Goal: Transaction & Acquisition: Purchase product/service

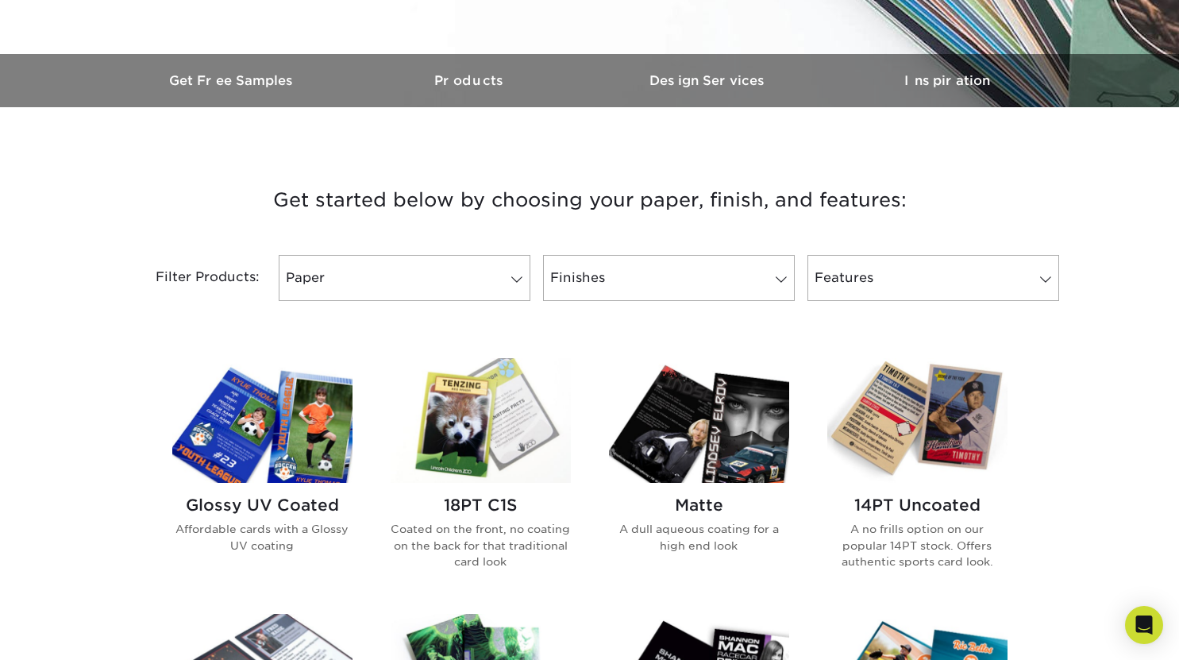
scroll to position [476, 0]
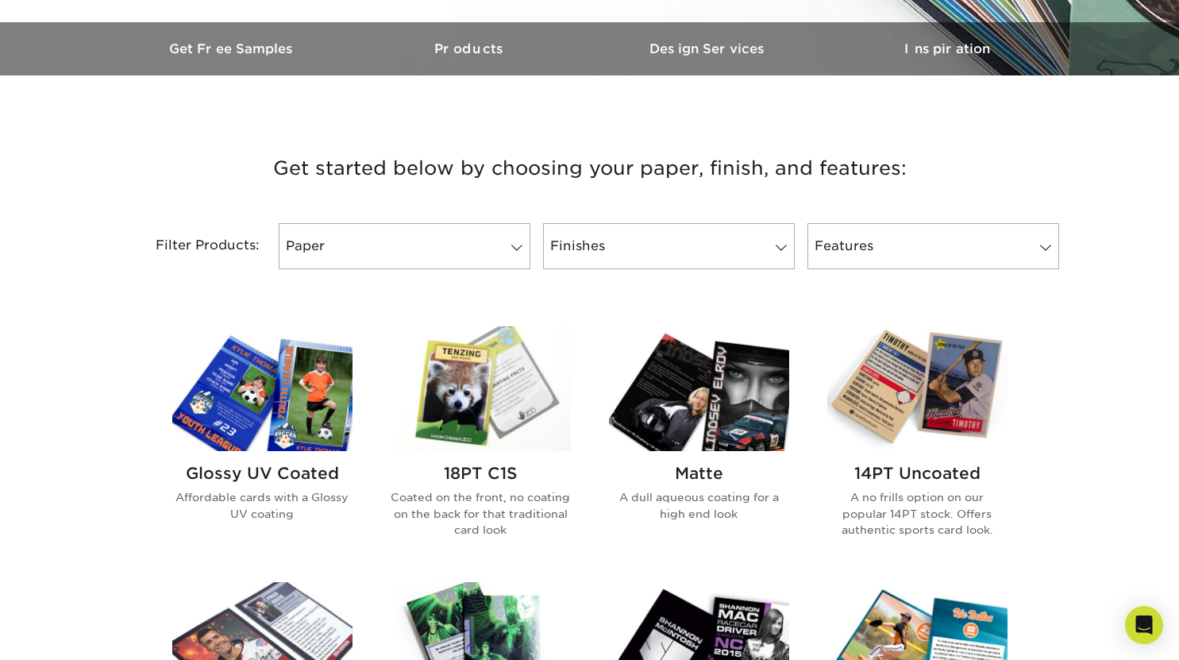
click at [244, 381] on img at bounding box center [262, 388] width 180 height 125
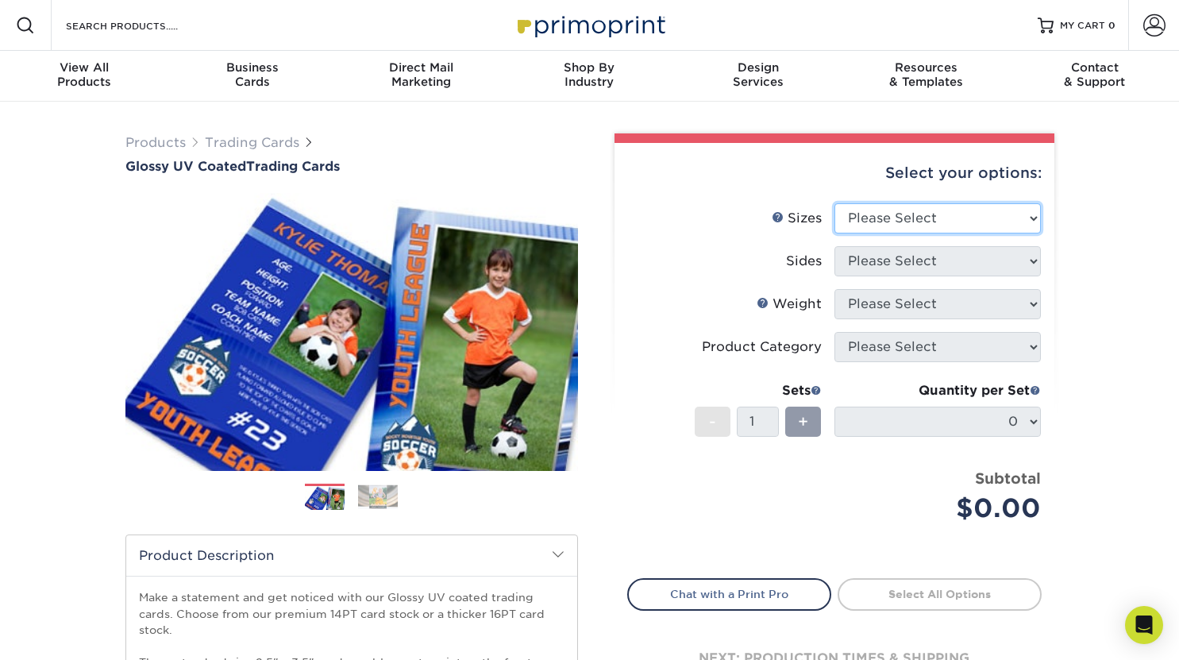
click at [979, 226] on select "Please Select 2.5" x 3.5"" at bounding box center [937, 218] width 206 height 30
select select "2.50x3.50"
click at [834, 203] on select "Please Select 2.5" x 3.5"" at bounding box center [937, 218] width 206 height 30
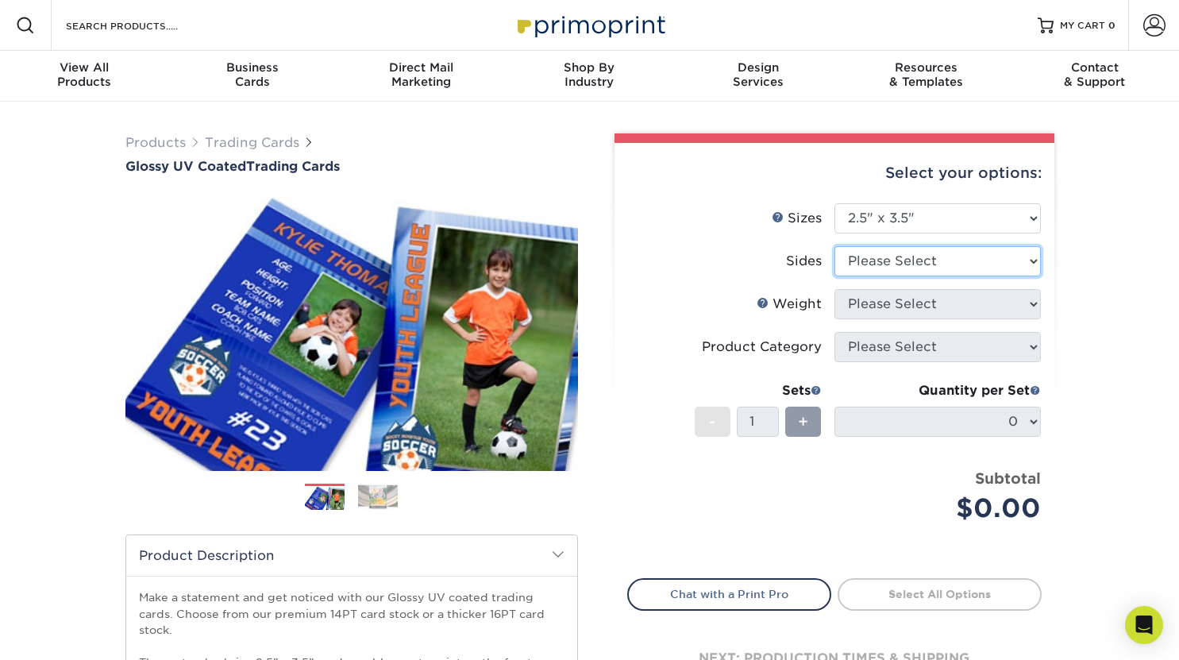
click at [939, 267] on select "Please Select Print Both Sides Print Front Only" at bounding box center [937, 261] width 206 height 30
select select "13abbda7-1d64-4f25-8bb2-c179b224825d"
click at [834, 246] on select "Please Select Print Both Sides Print Front Only" at bounding box center [937, 261] width 206 height 30
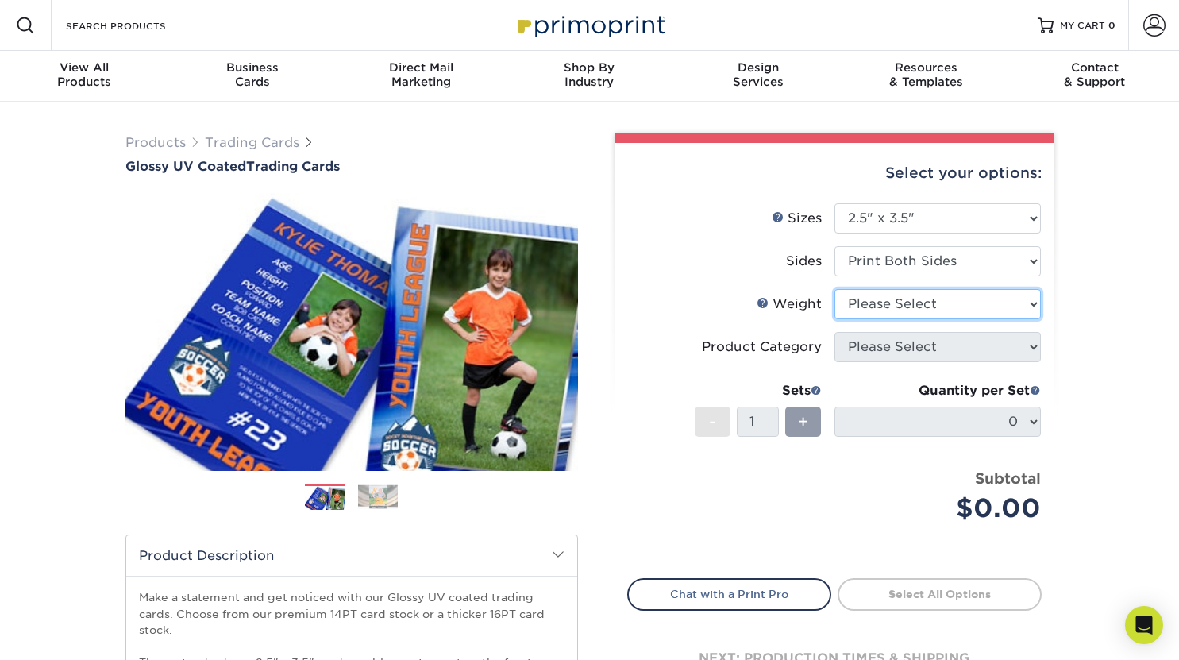
click at [941, 311] on select "Please Select 16PT 14PT 18PT C1S" at bounding box center [937, 304] width 206 height 30
select select "16PT"
click at [834, 289] on select "Please Select 16PT 14PT 18PT C1S" at bounding box center [937, 304] width 206 height 30
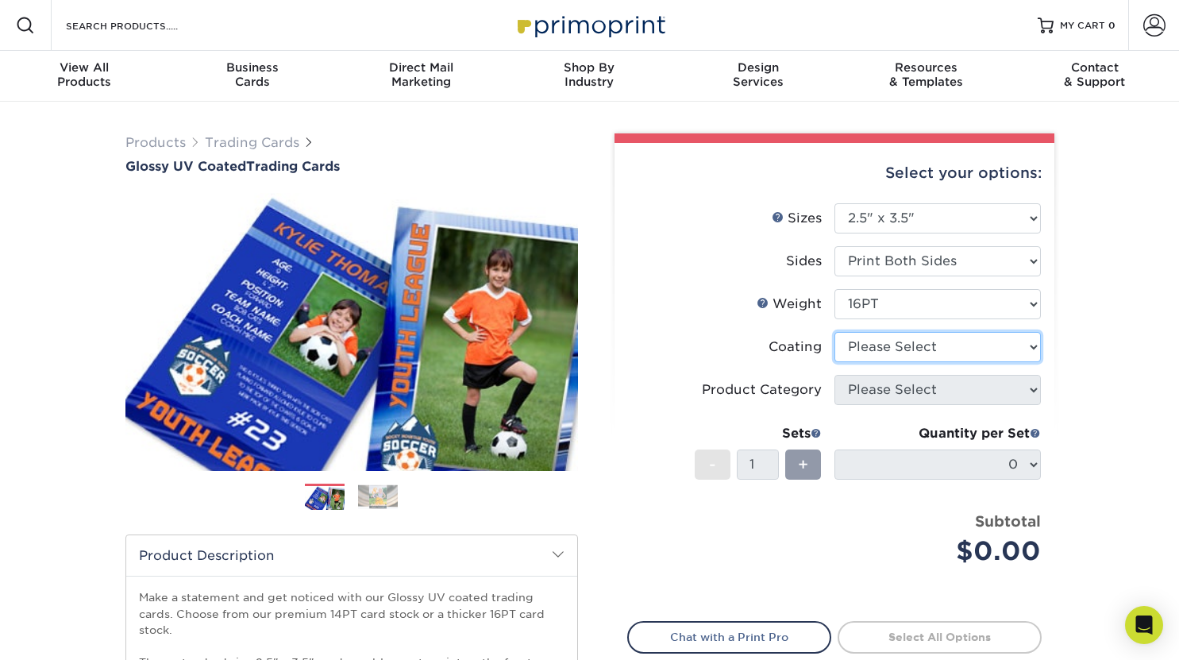
click at [864, 342] on select at bounding box center [937, 347] width 206 height 30
select select "ae367451-b2b8-45df-a344-0f05b6a12993"
click at [834, 332] on select at bounding box center [937, 347] width 206 height 30
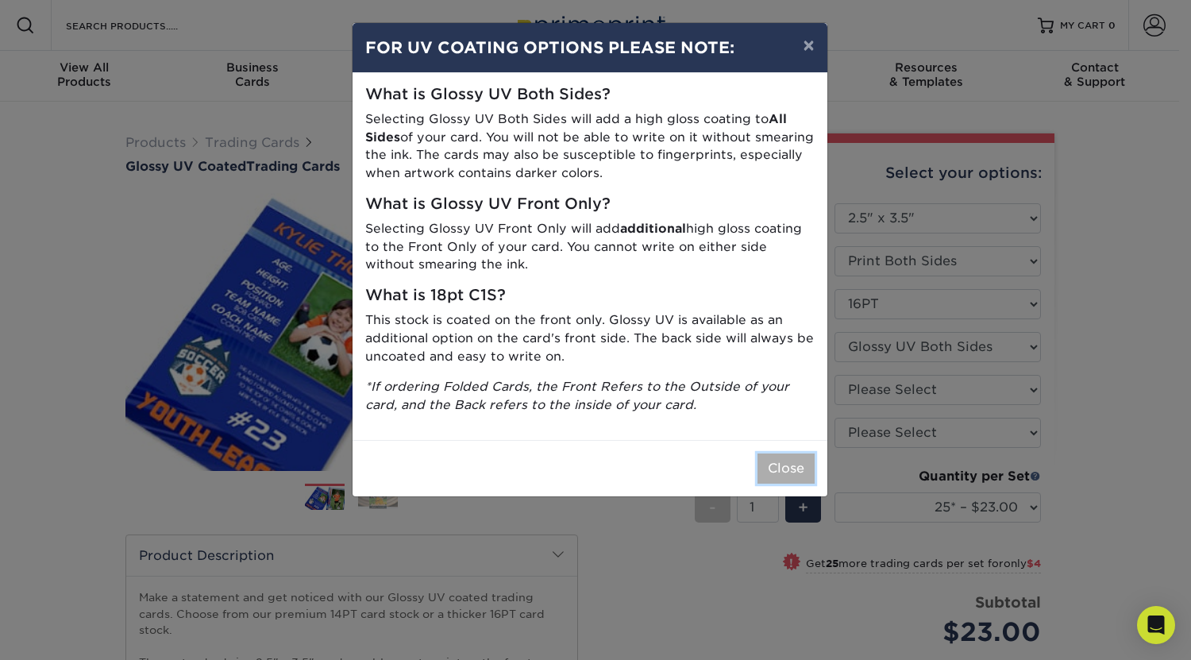
click at [791, 468] on button "Close" at bounding box center [785, 468] width 57 height 30
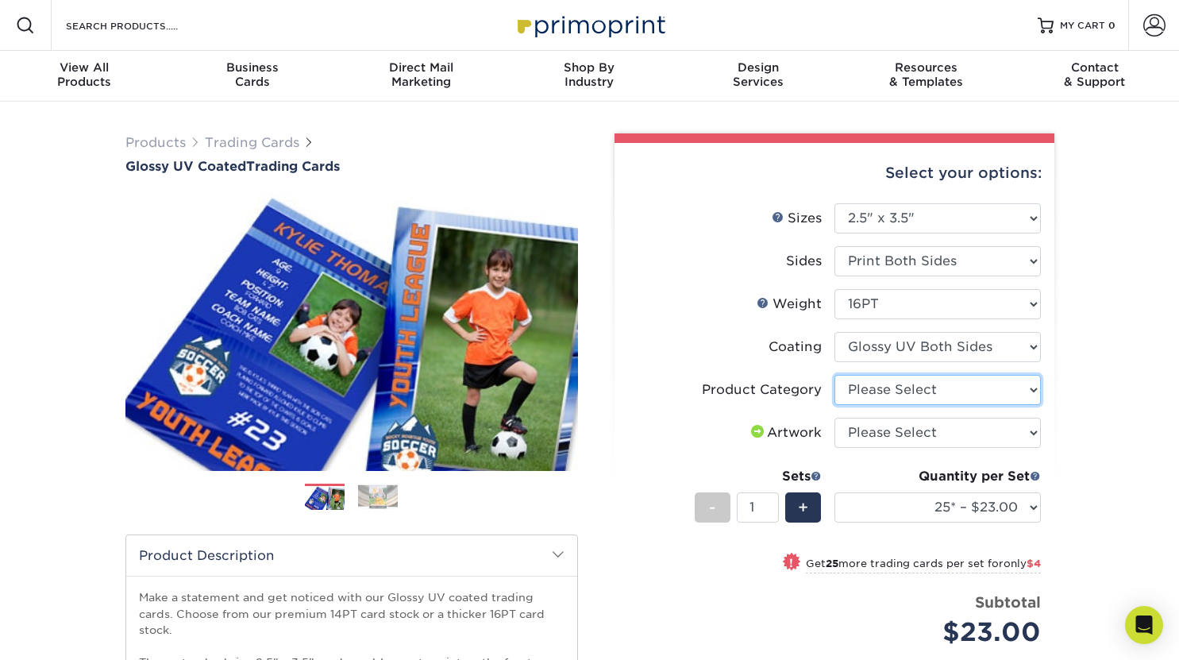
click at [922, 389] on select "Please Select Trading Cards" at bounding box center [937, 390] width 206 height 30
select select "c2f9bce9-36c2-409d-b101-c29d9d031e18"
click at [834, 375] on select "Please Select Trading Cards" at bounding box center [937, 390] width 206 height 30
click at [927, 433] on select "Please Select I will upload files I need a design - $100" at bounding box center [937, 432] width 206 height 30
select select "upload"
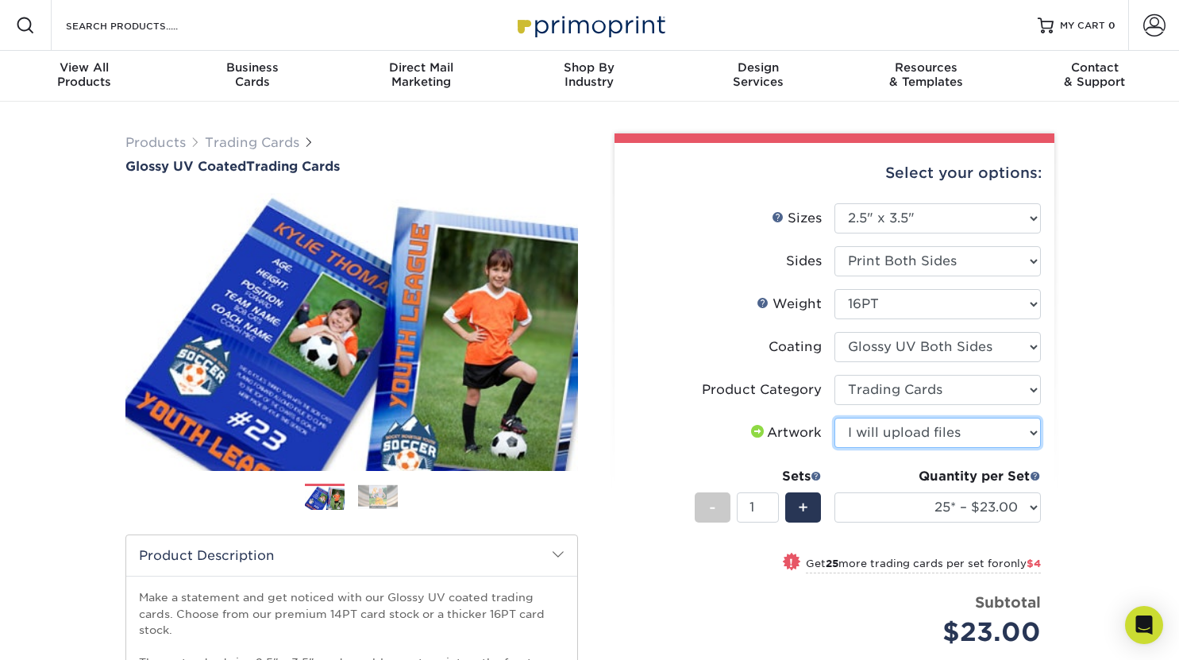
click at [834, 417] on select "Please Select I will upload files I need a design - $100" at bounding box center [937, 432] width 206 height 30
click at [1123, 401] on div "Products Trading Cards Glossy UV Coated Trading Cards Previous Next /" at bounding box center [589, 526] width 1179 height 848
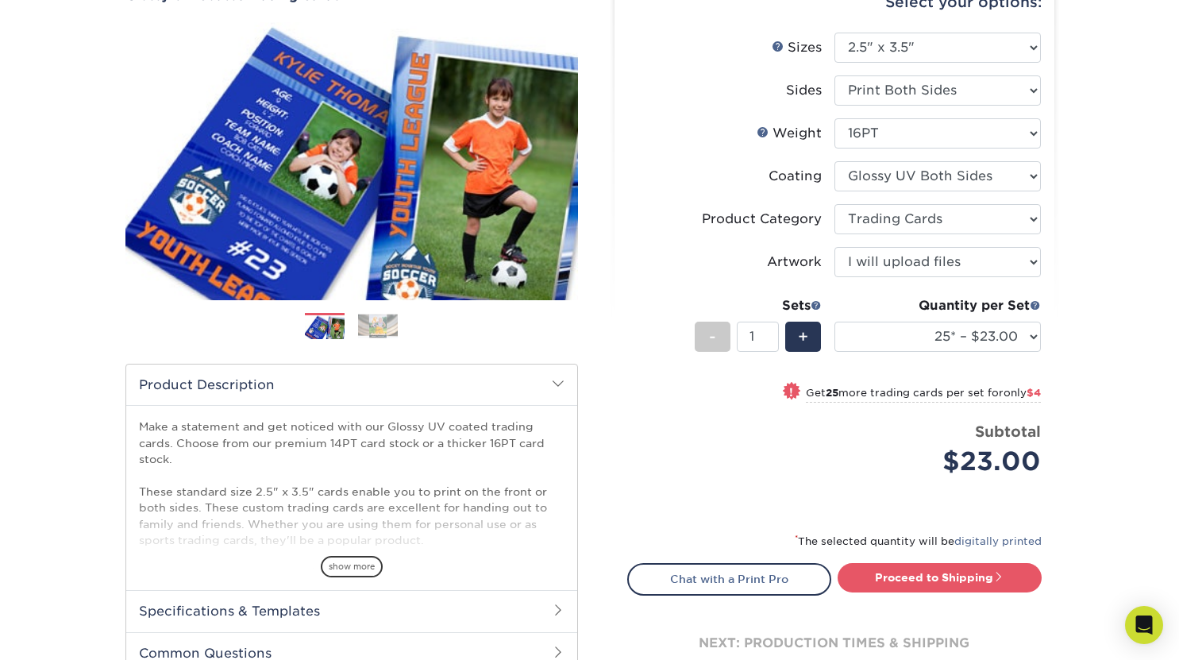
scroll to position [192, 0]
